Goal: Navigation & Orientation: Find specific page/section

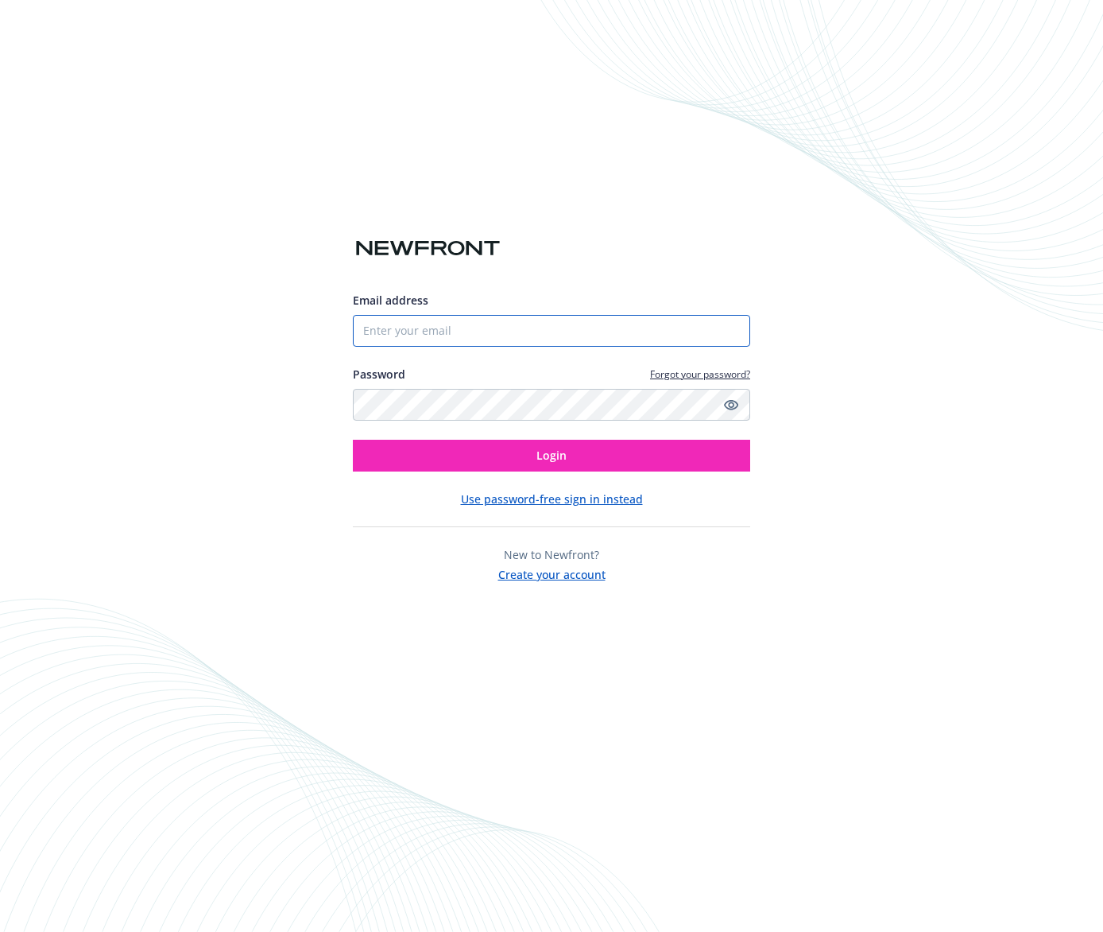
click at [458, 328] on input "Email address" at bounding box center [551, 331] width 397 height 32
type input "[EMAIL_ADDRESS][DOMAIN_NAME]"
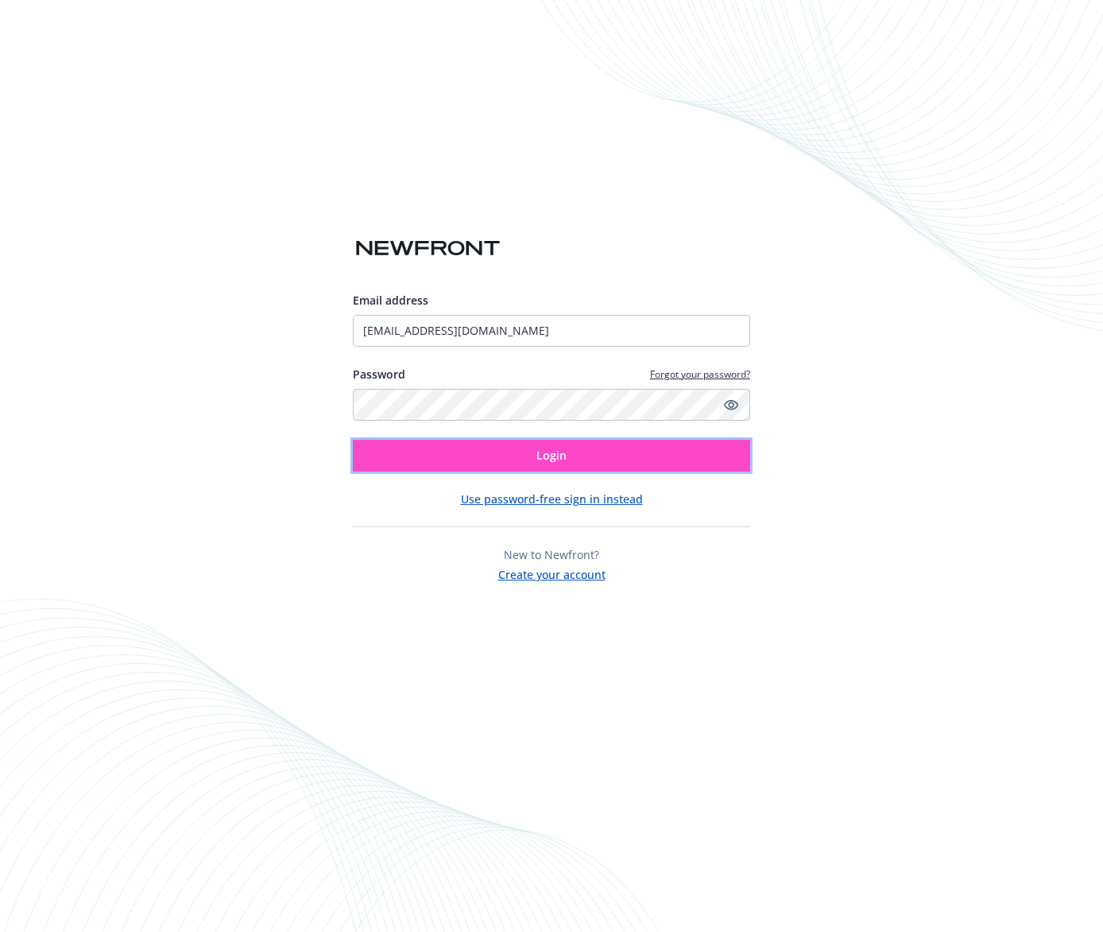
click at [553, 452] on span "Login" at bounding box center [552, 455] width 30 height 15
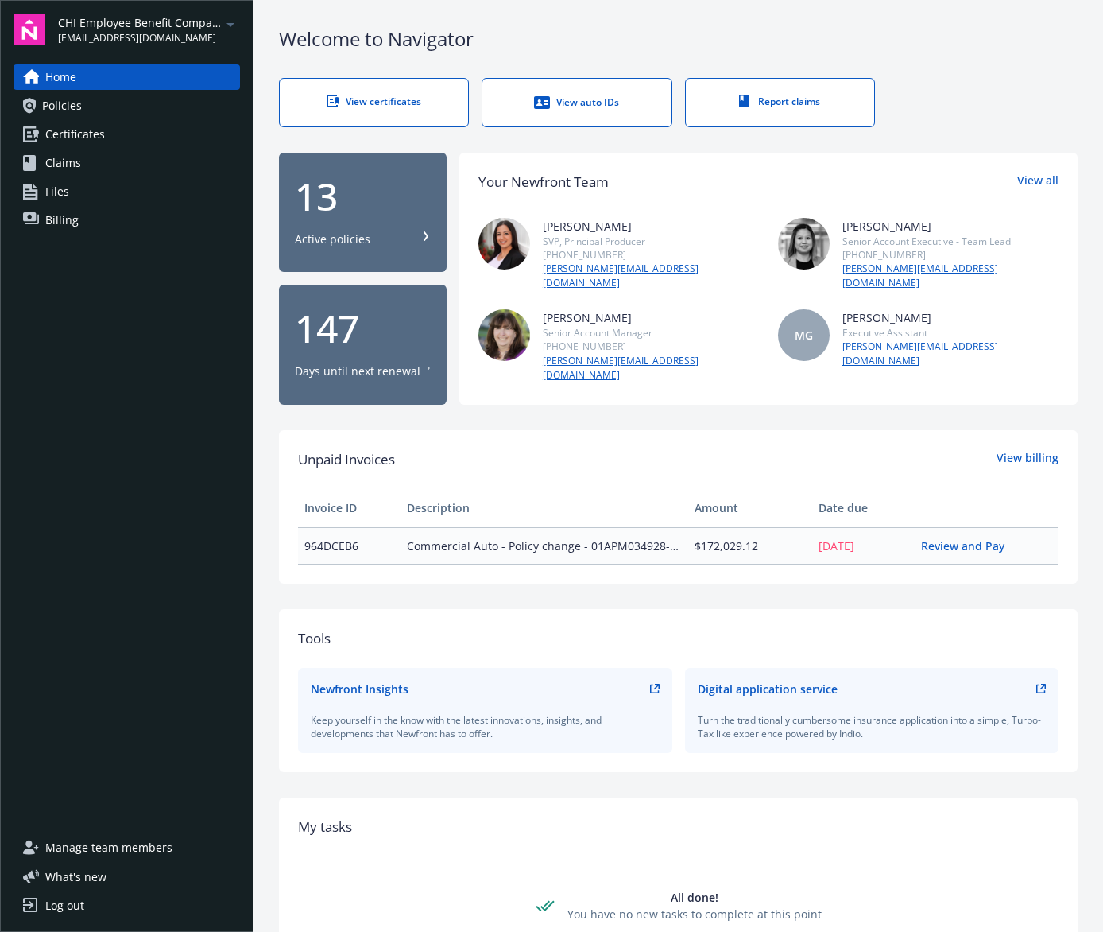
click at [82, 106] on link "Policies" at bounding box center [127, 105] width 227 height 25
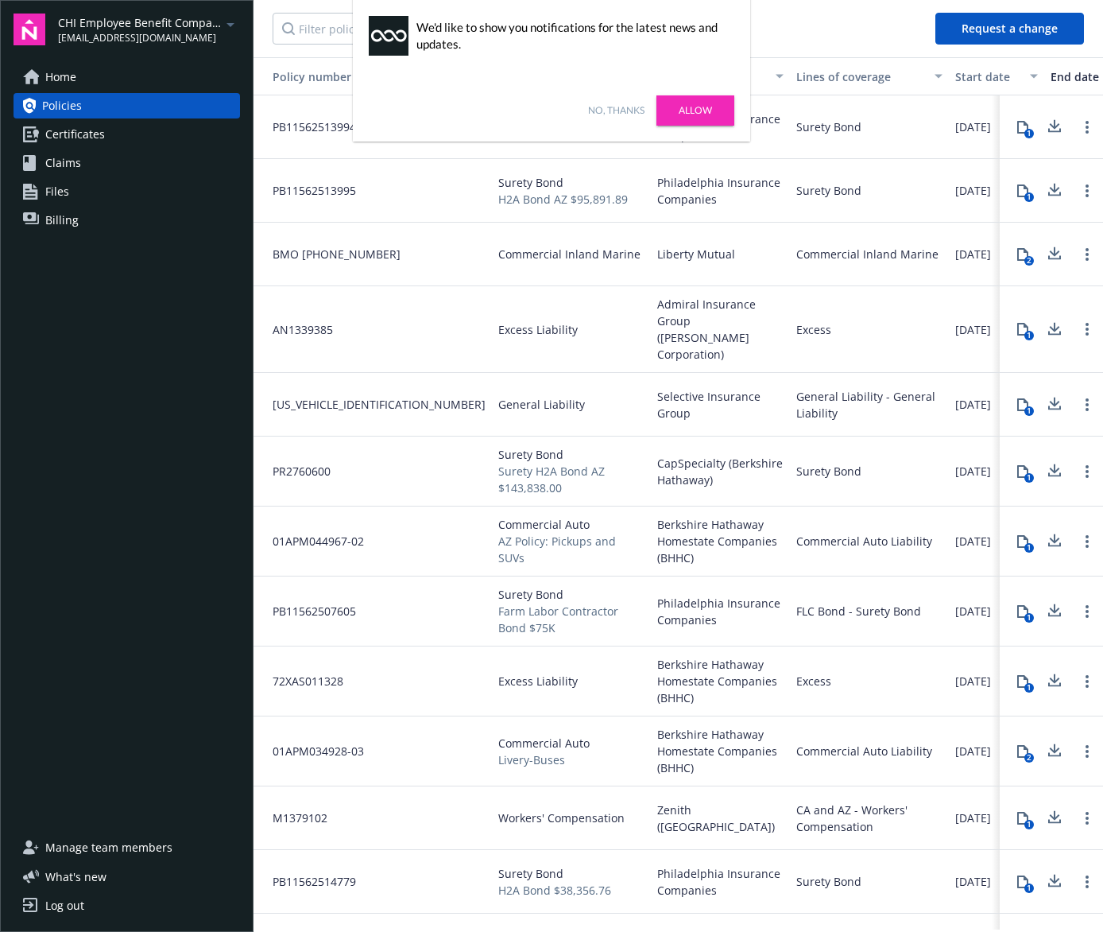
click at [696, 118] on link "Allow" at bounding box center [696, 110] width 78 height 30
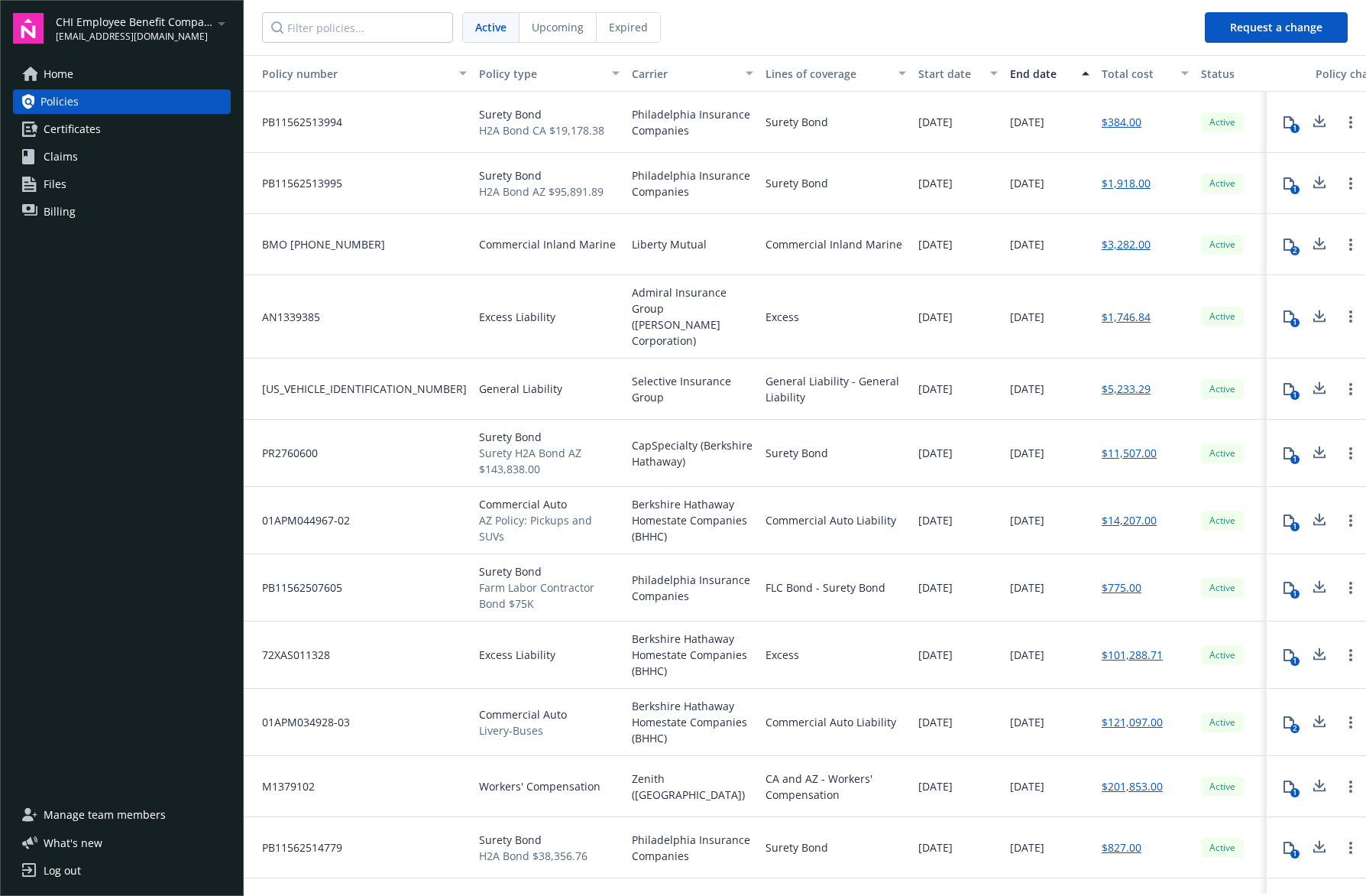
click at [226, 24] on icon "arrowDropDown" at bounding box center [221, 23] width 18 height 18
click at [185, 132] on span "Palmas Del Desierto Ag Services, LLC" at bounding box center [158, 122] width 190 height 32
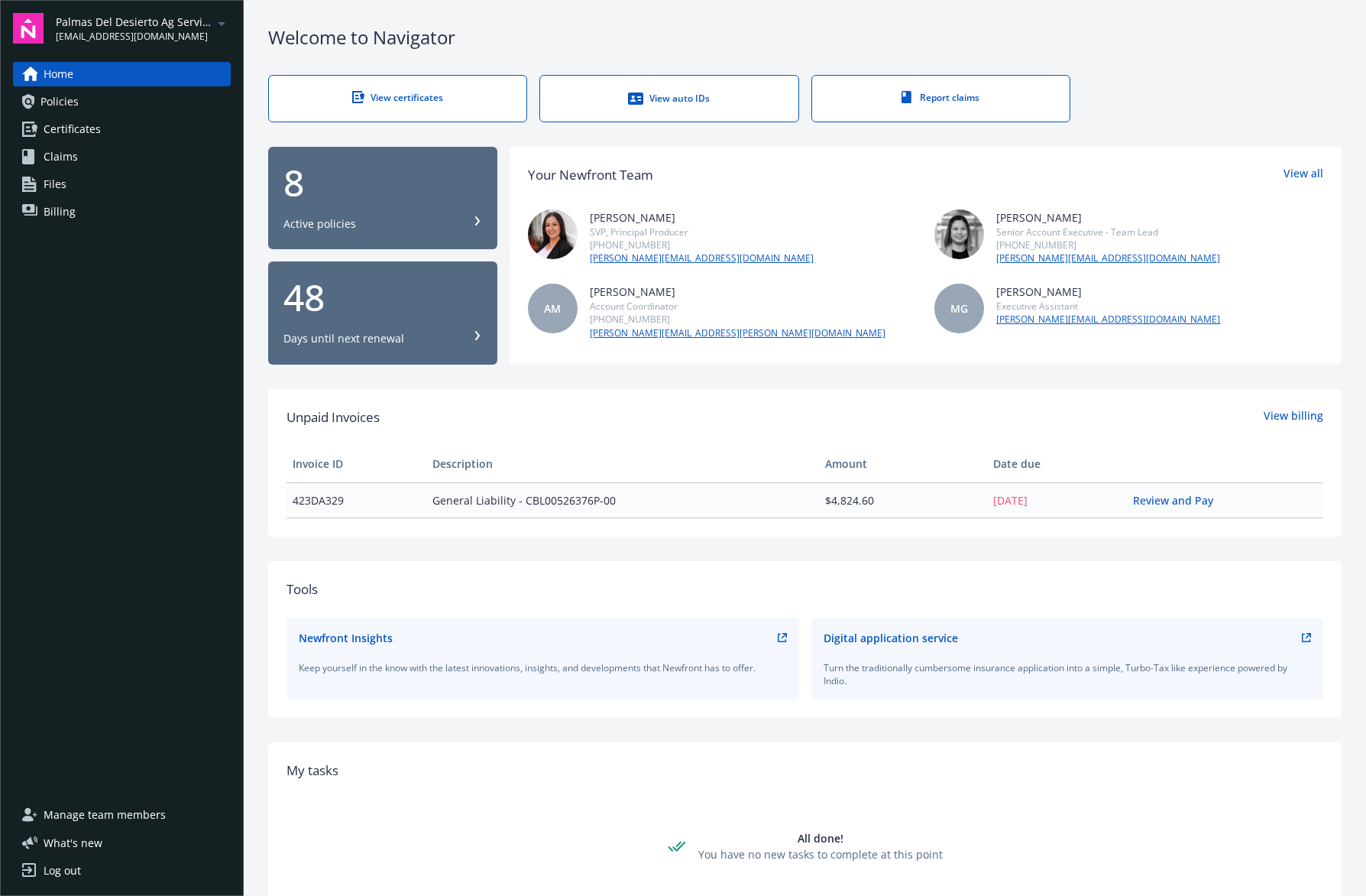
click at [57, 105] on span "Policies" at bounding box center [60, 101] width 38 height 24
